Goal: Find specific page/section: Find specific page/section

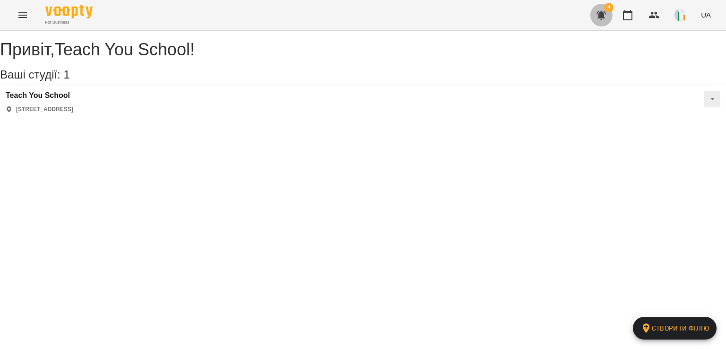
click at [605, 14] on icon "button" at bounding box center [601, 14] width 11 height 11
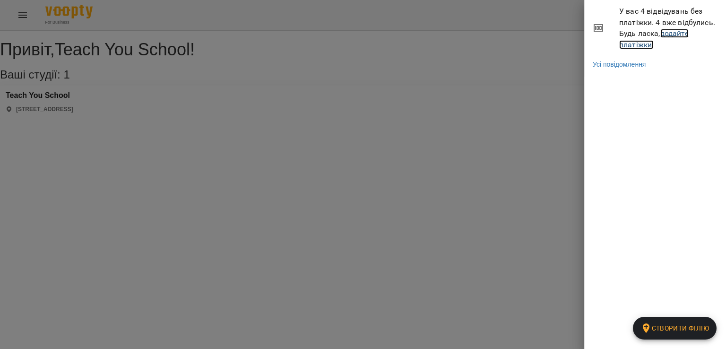
click at [644, 44] on link "додайте платіжки!" at bounding box center [653, 39] width 69 height 20
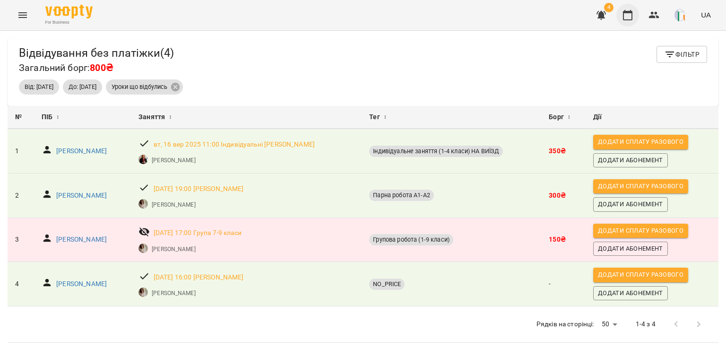
click at [633, 12] on icon "button" at bounding box center [627, 14] width 11 height 11
